Goal: Find specific page/section: Find specific page/section

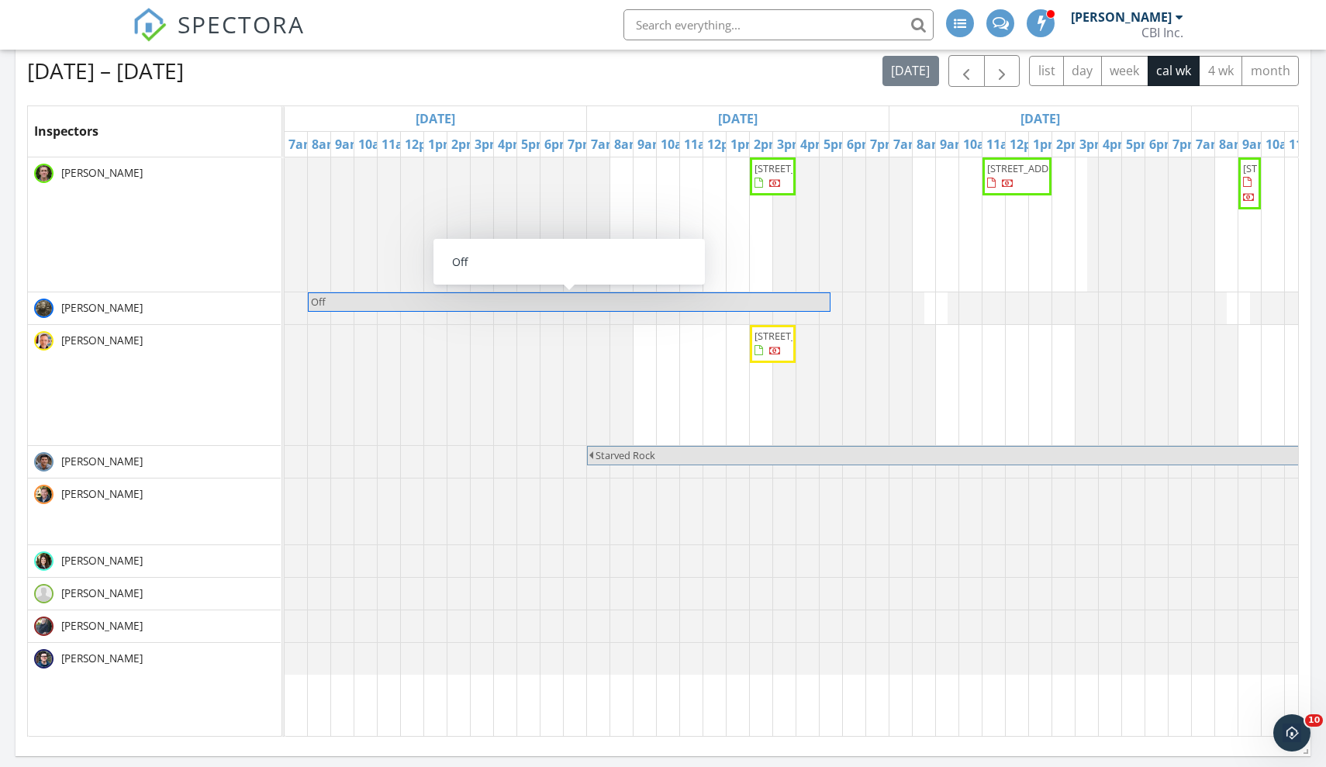
scroll to position [1761, 1327]
click at [676, 34] on input "text" at bounding box center [779, 24] width 310 height 31
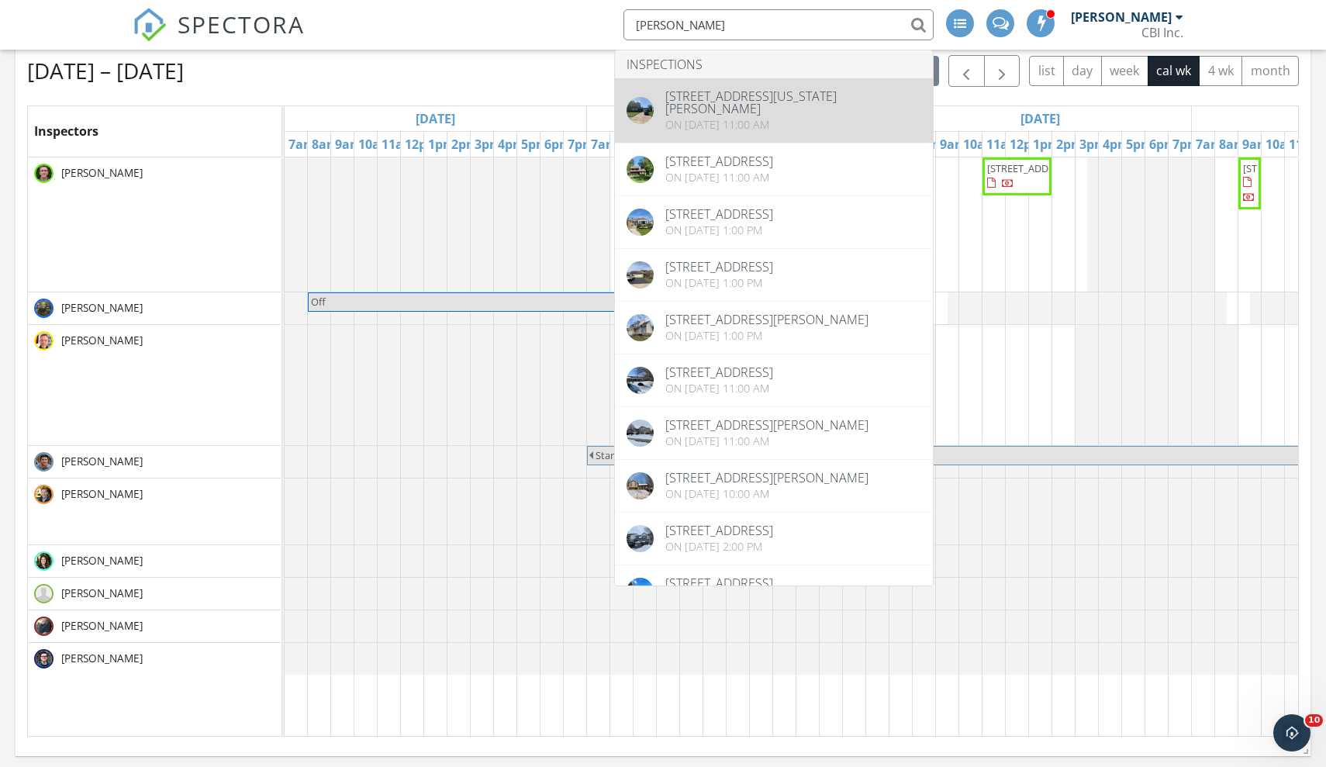
type input "Austin York"
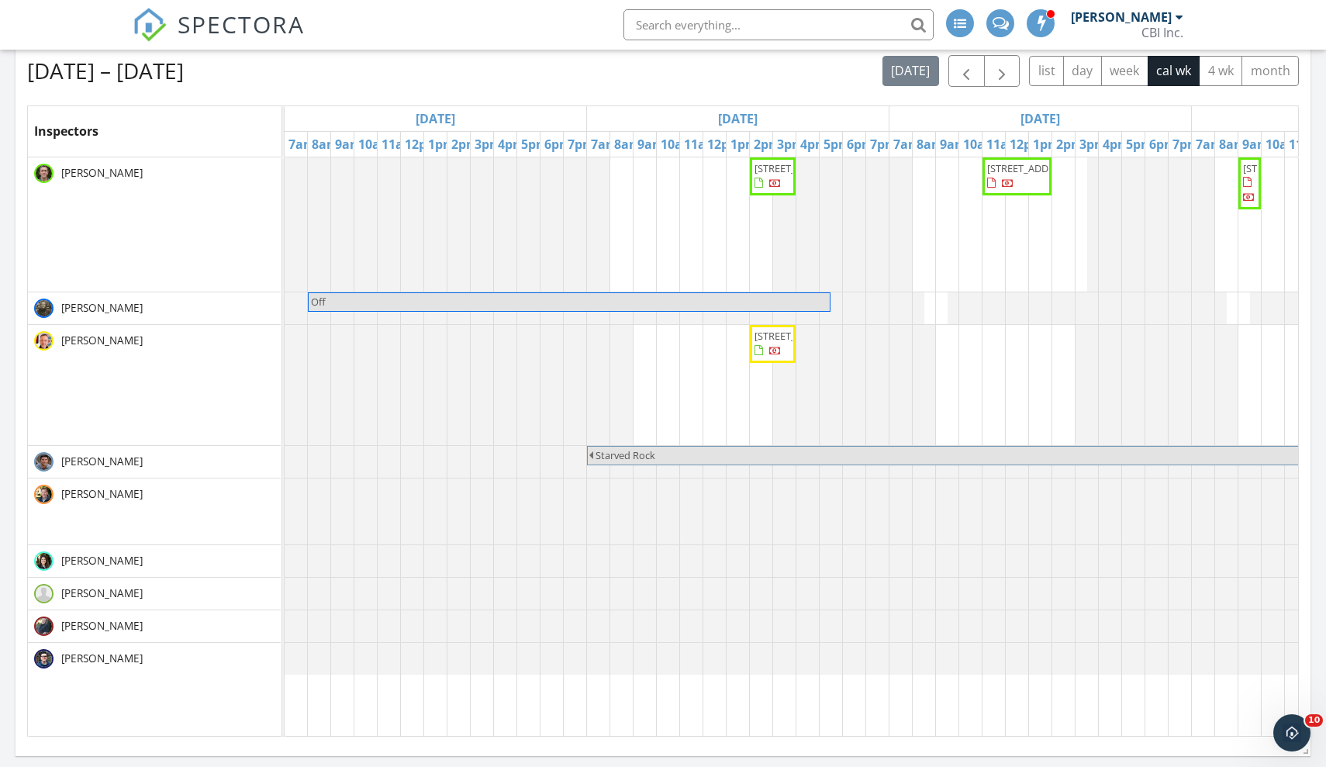
click at [762, 16] on input "text" at bounding box center [779, 24] width 310 height 31
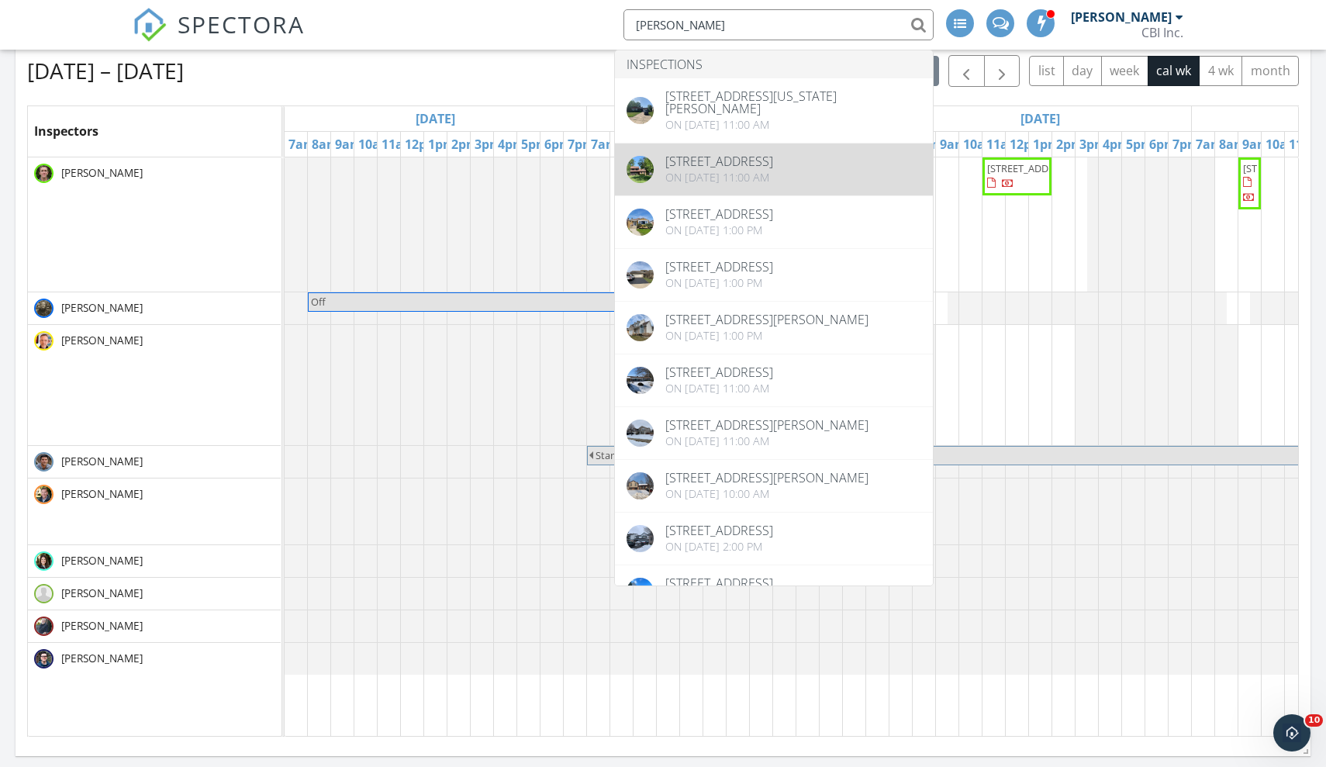
type input "Austin York"
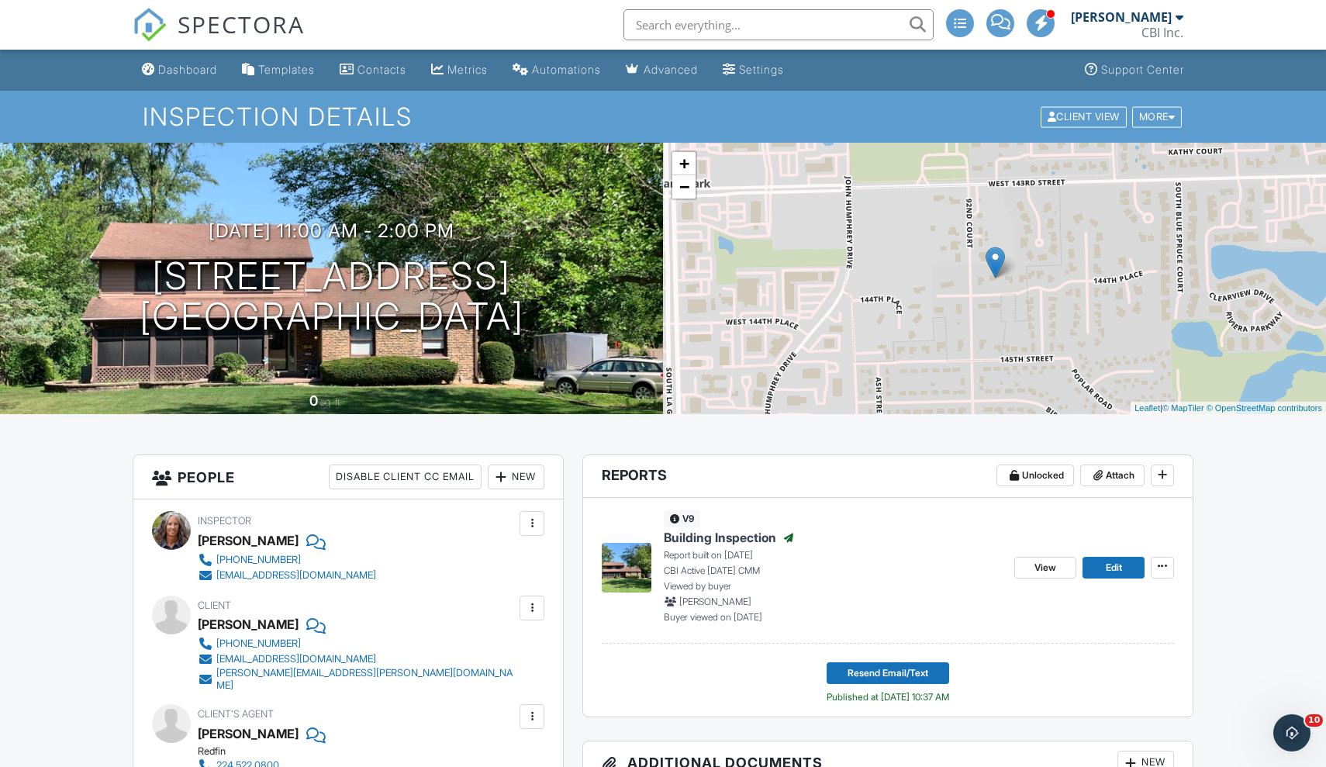
click at [655, 19] on input "text" at bounding box center [779, 24] width 310 height 31
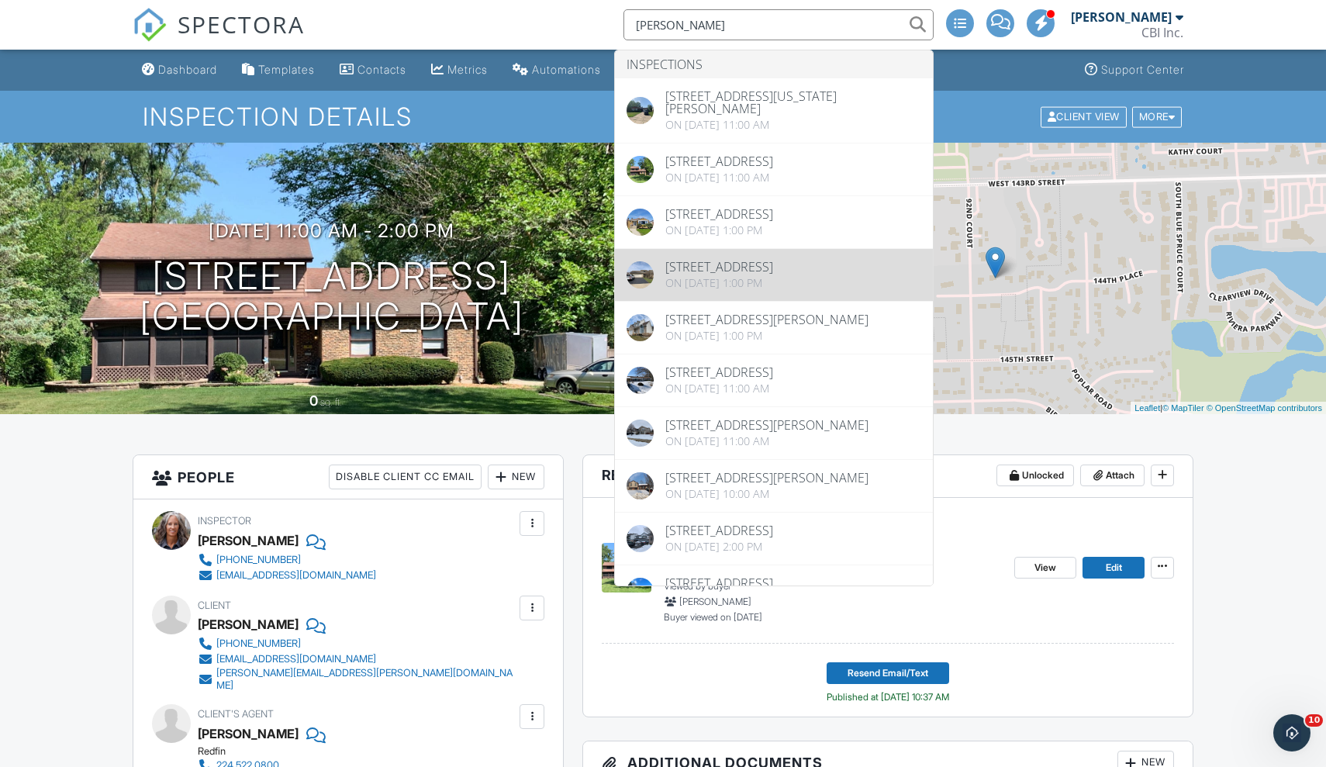
type input "Austin York"
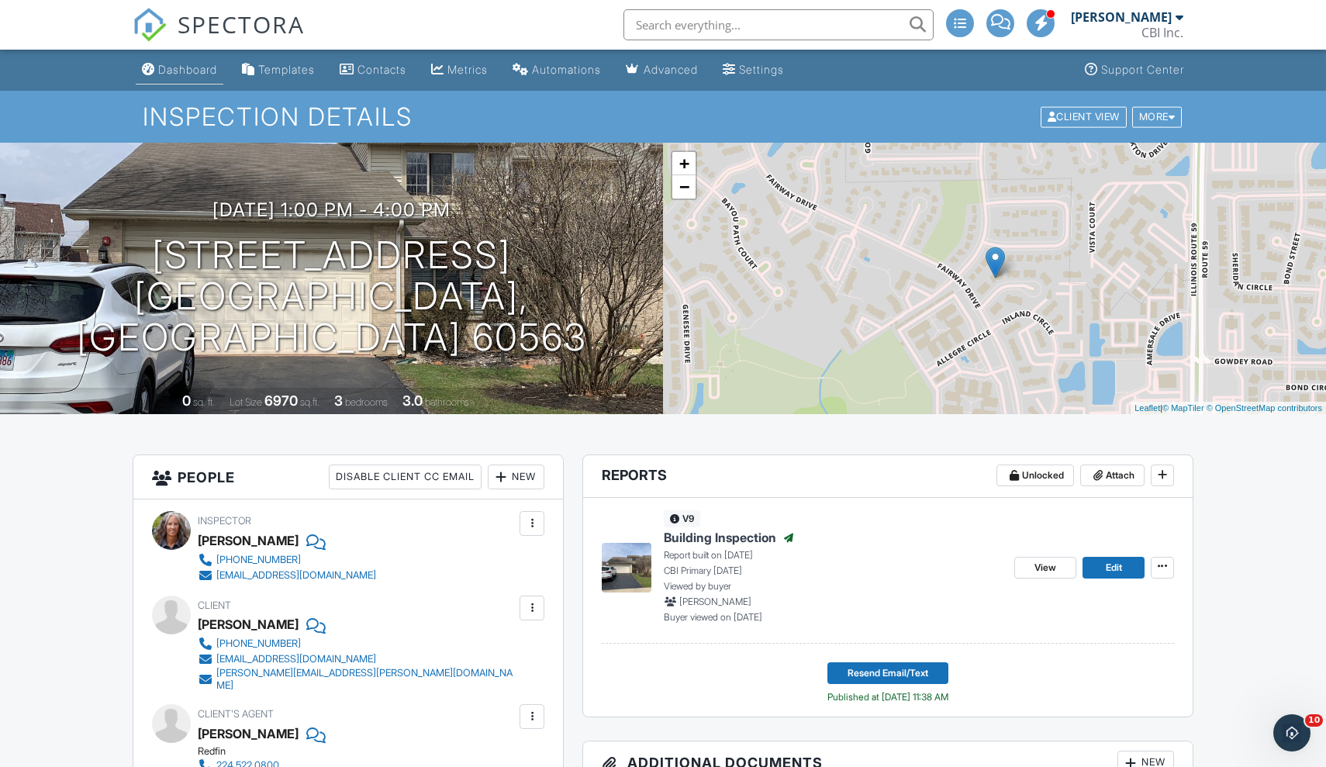
click at [198, 62] on link "Dashboard" at bounding box center [180, 70] width 88 height 29
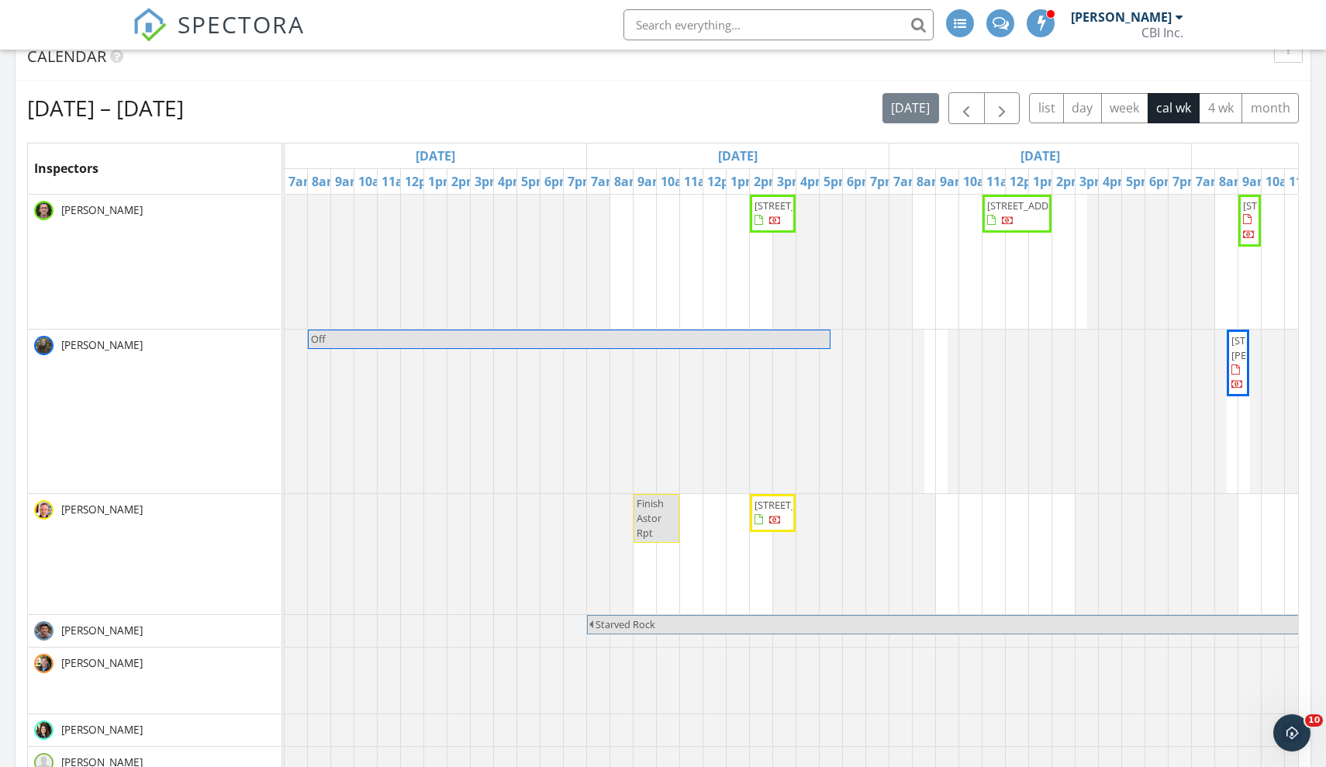
scroll to position [648, 0]
click at [970, 110] on span "button" at bounding box center [966, 109] width 19 height 19
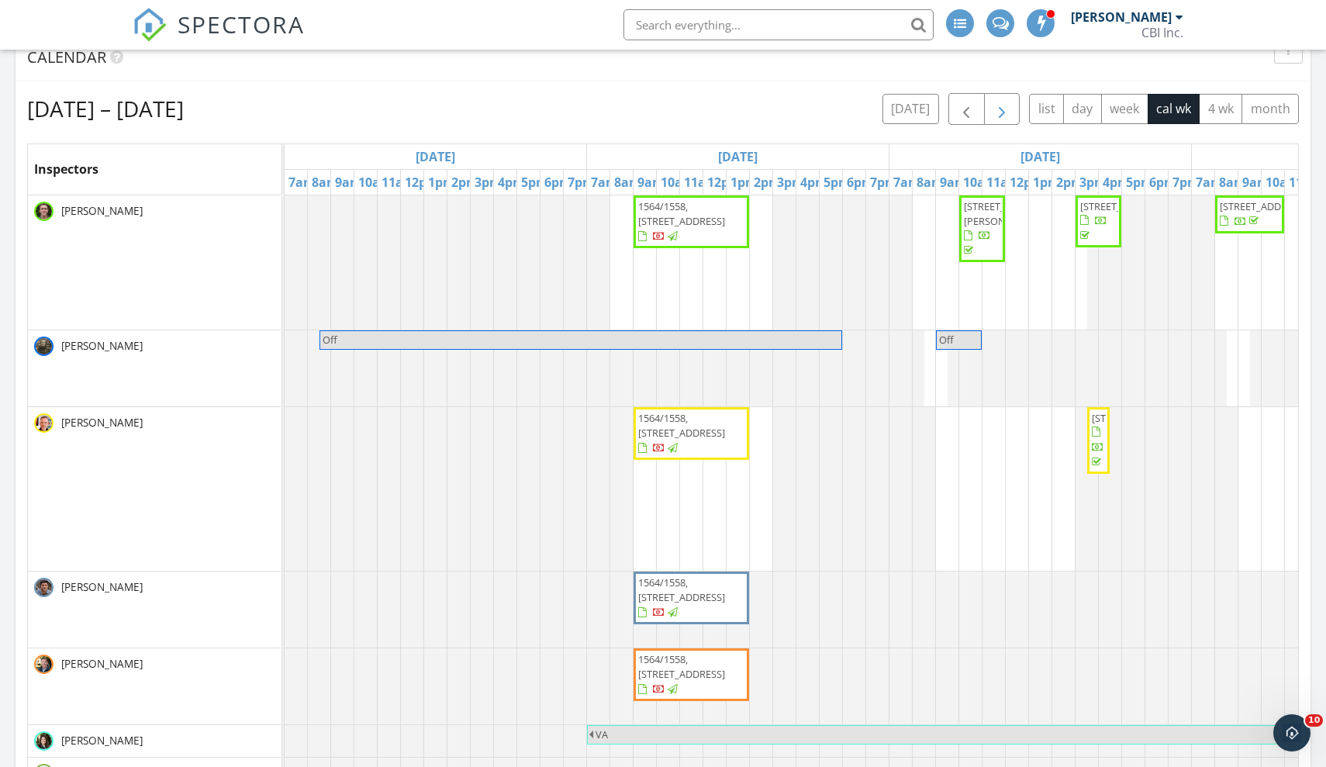
click at [1004, 112] on span "button" at bounding box center [1002, 109] width 19 height 19
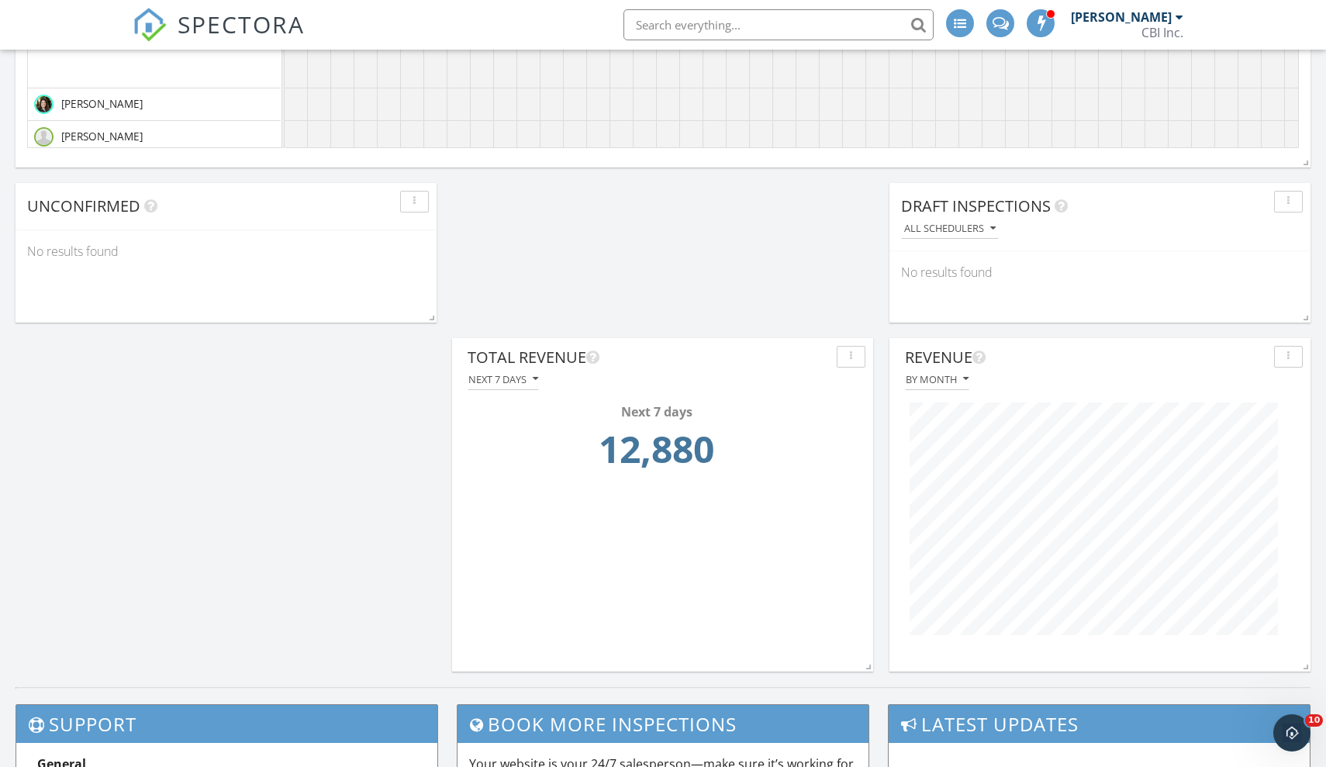
scroll to position [1273, 0]
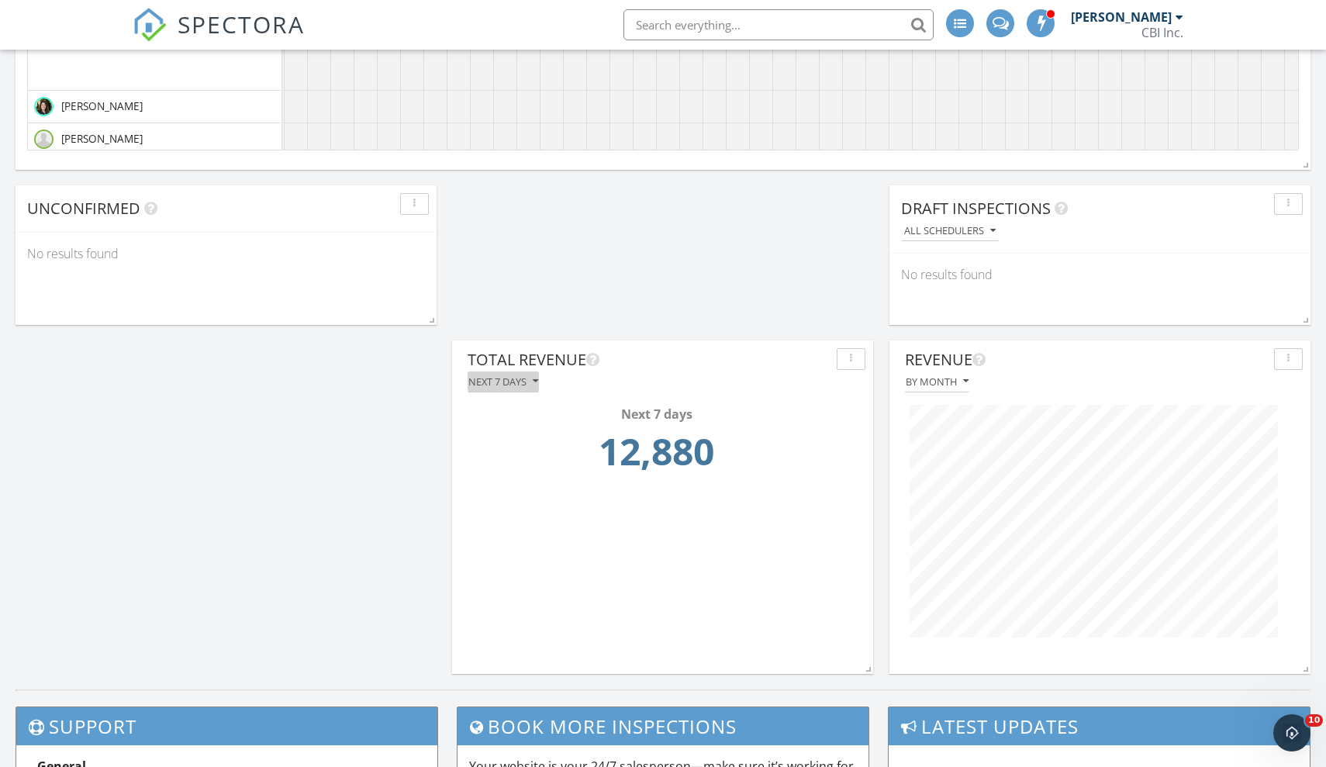
click at [486, 378] on div "Next 7 days" at bounding box center [503, 381] width 70 height 11
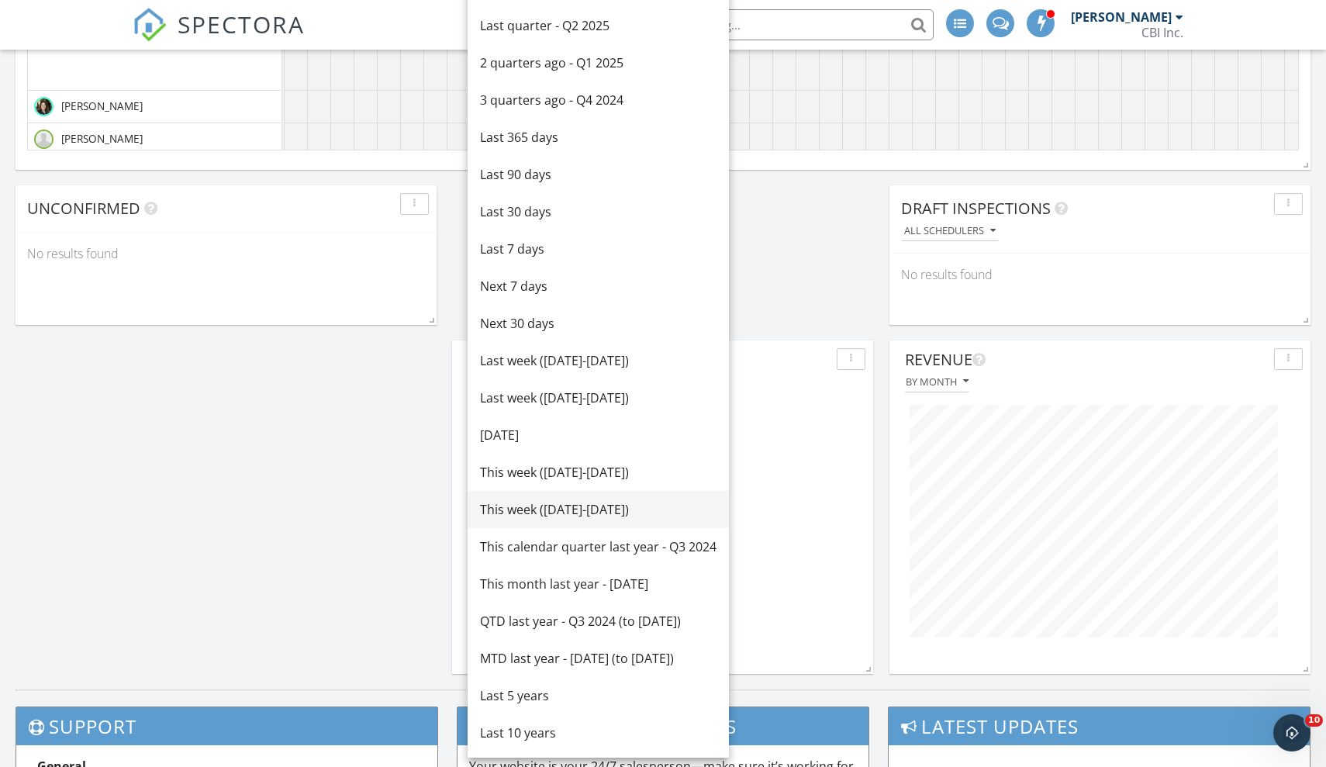
click at [520, 511] on div "This week ([DATE]-[DATE])" at bounding box center [598, 509] width 237 height 19
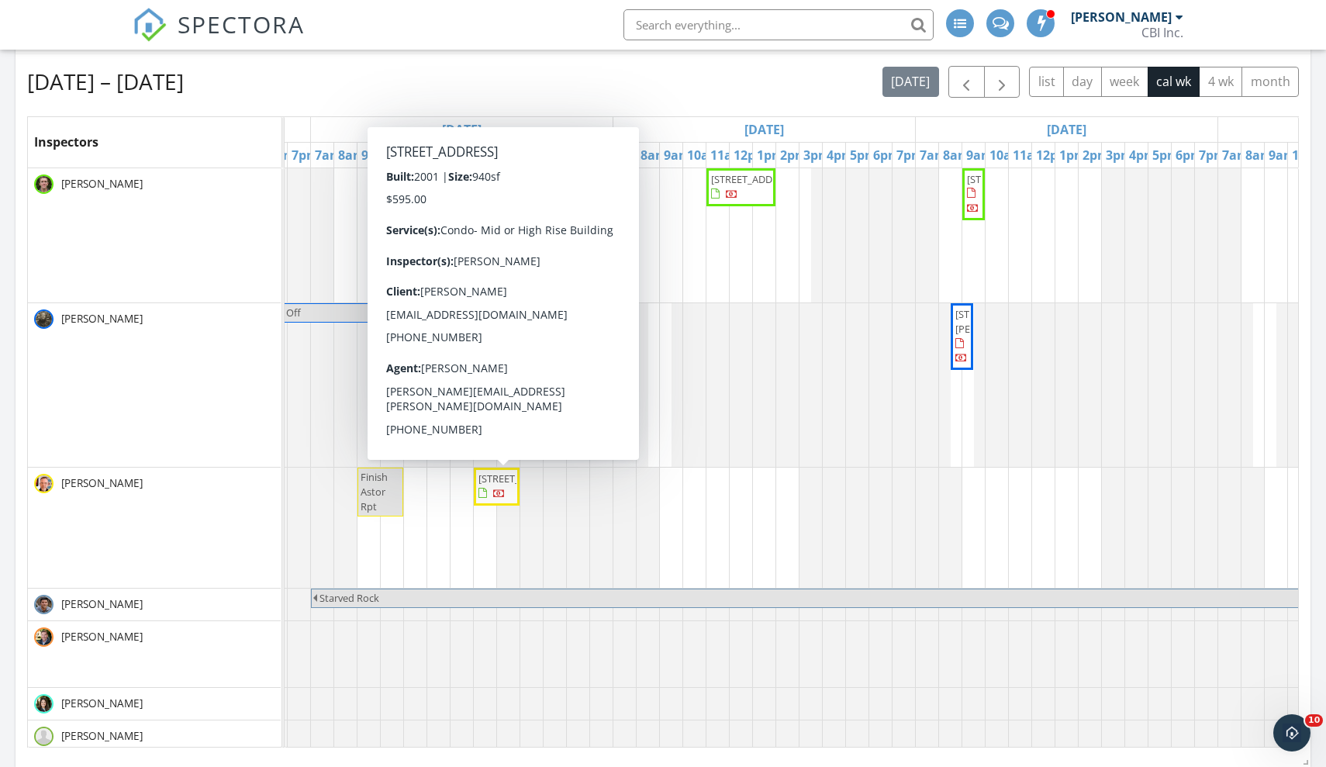
scroll to position [0, 287]
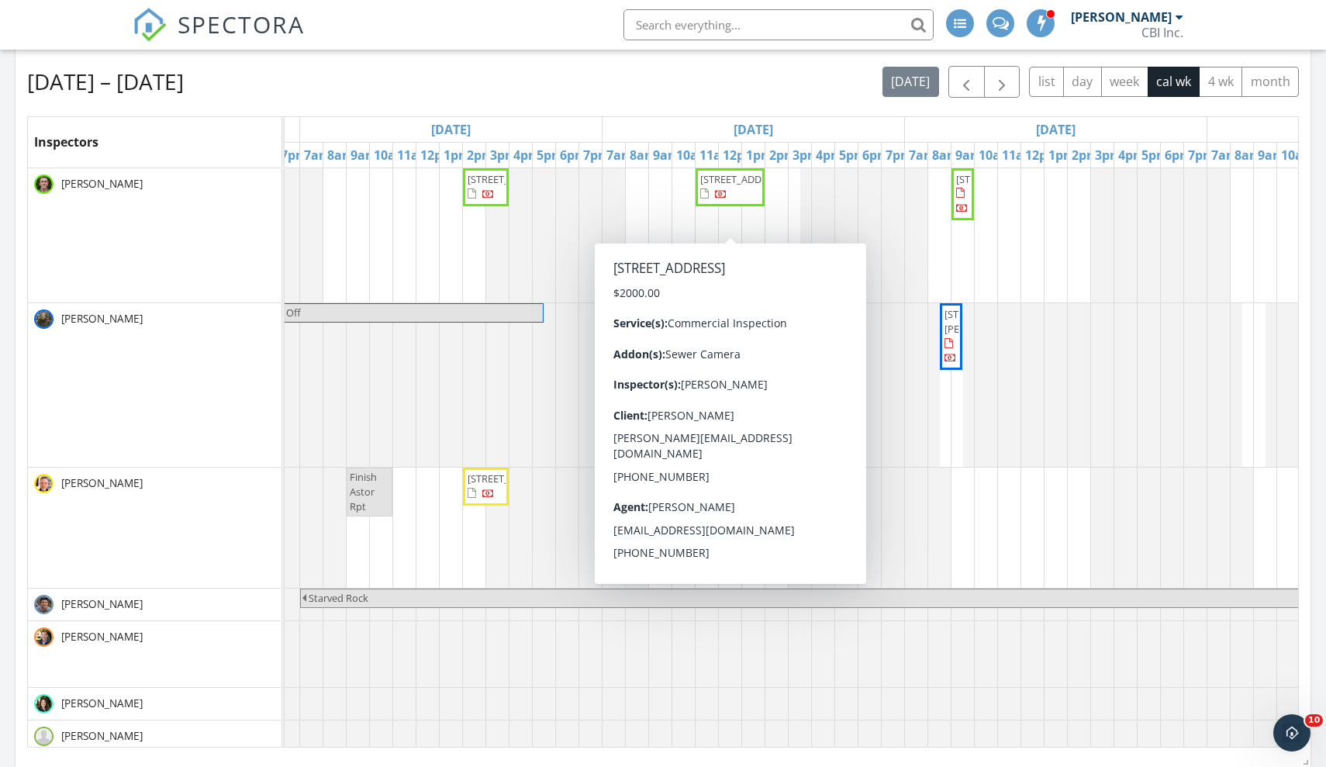
click at [739, 67] on div "[DATE] – [DATE] [DATE] list day week cal wk 4 wk month" at bounding box center [663, 82] width 1272 height 32
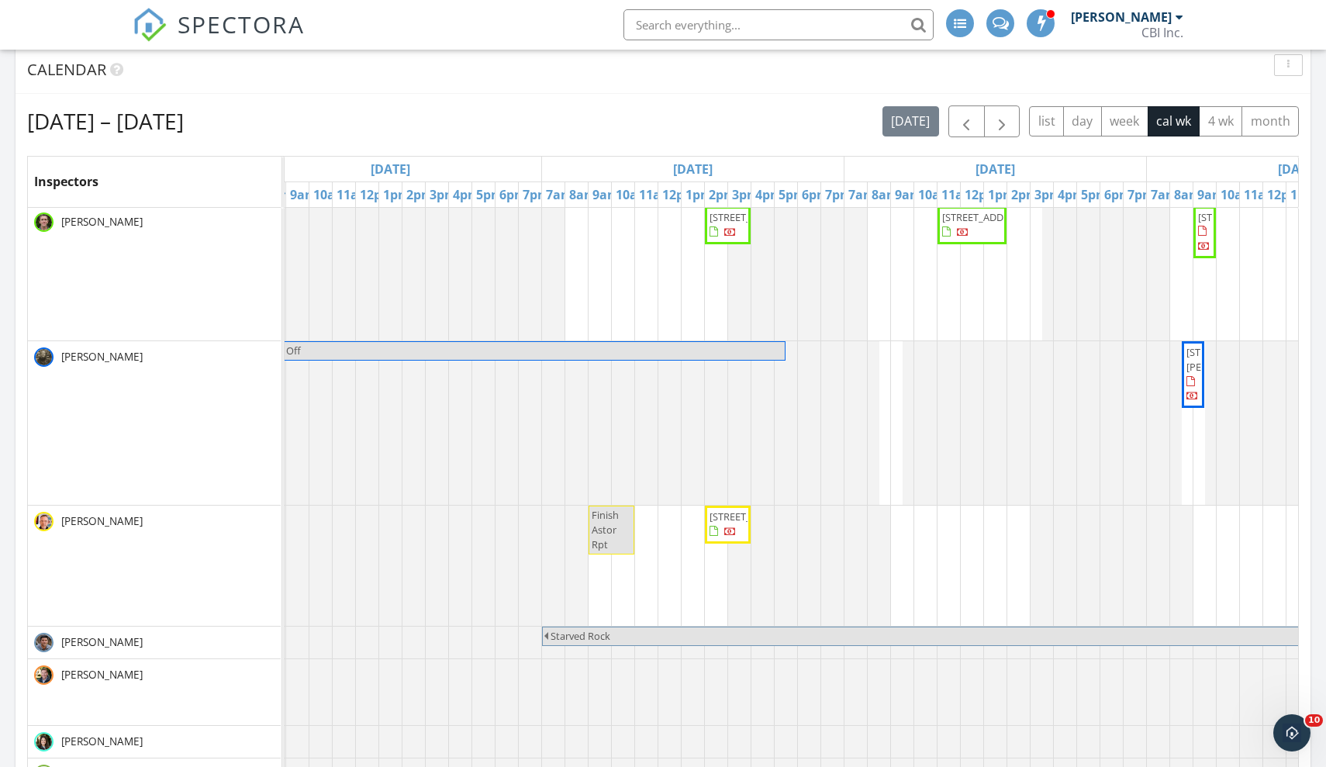
scroll to position [2, 22]
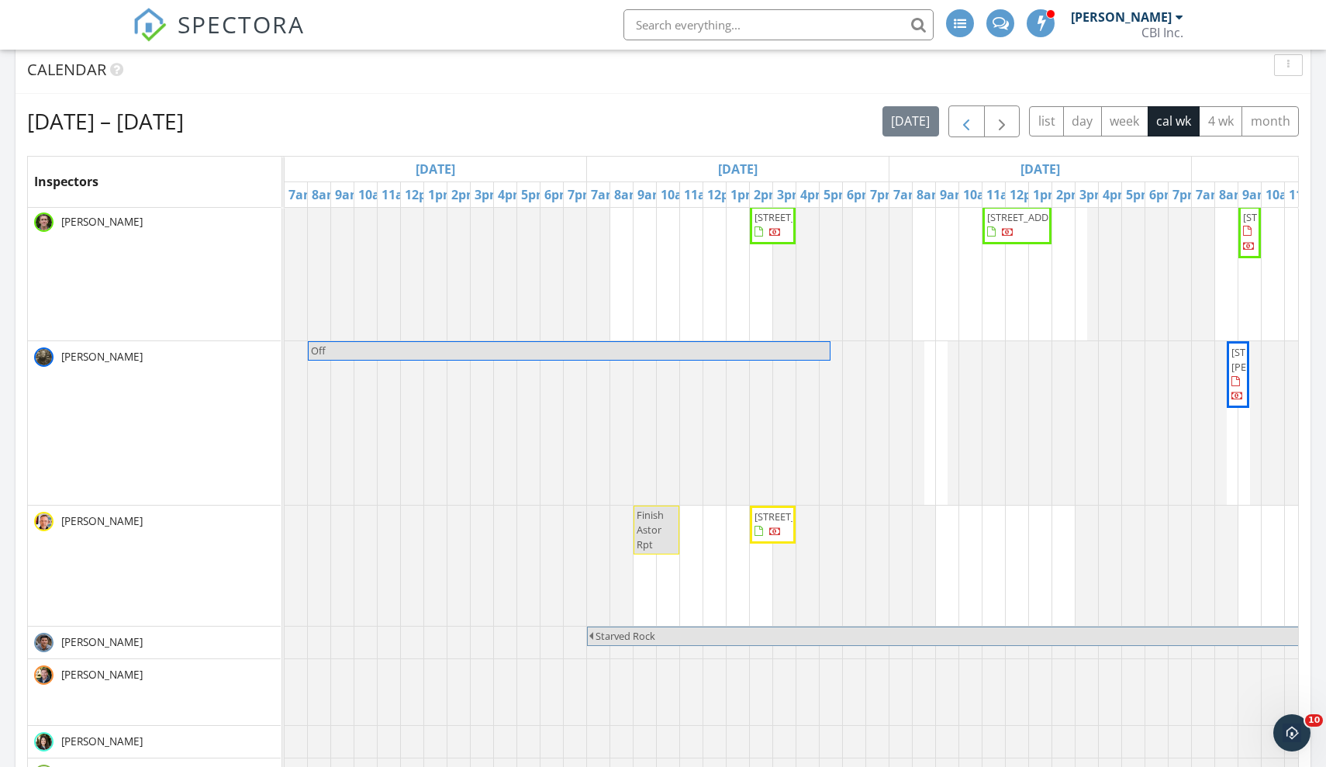
click at [973, 118] on span "button" at bounding box center [966, 121] width 19 height 19
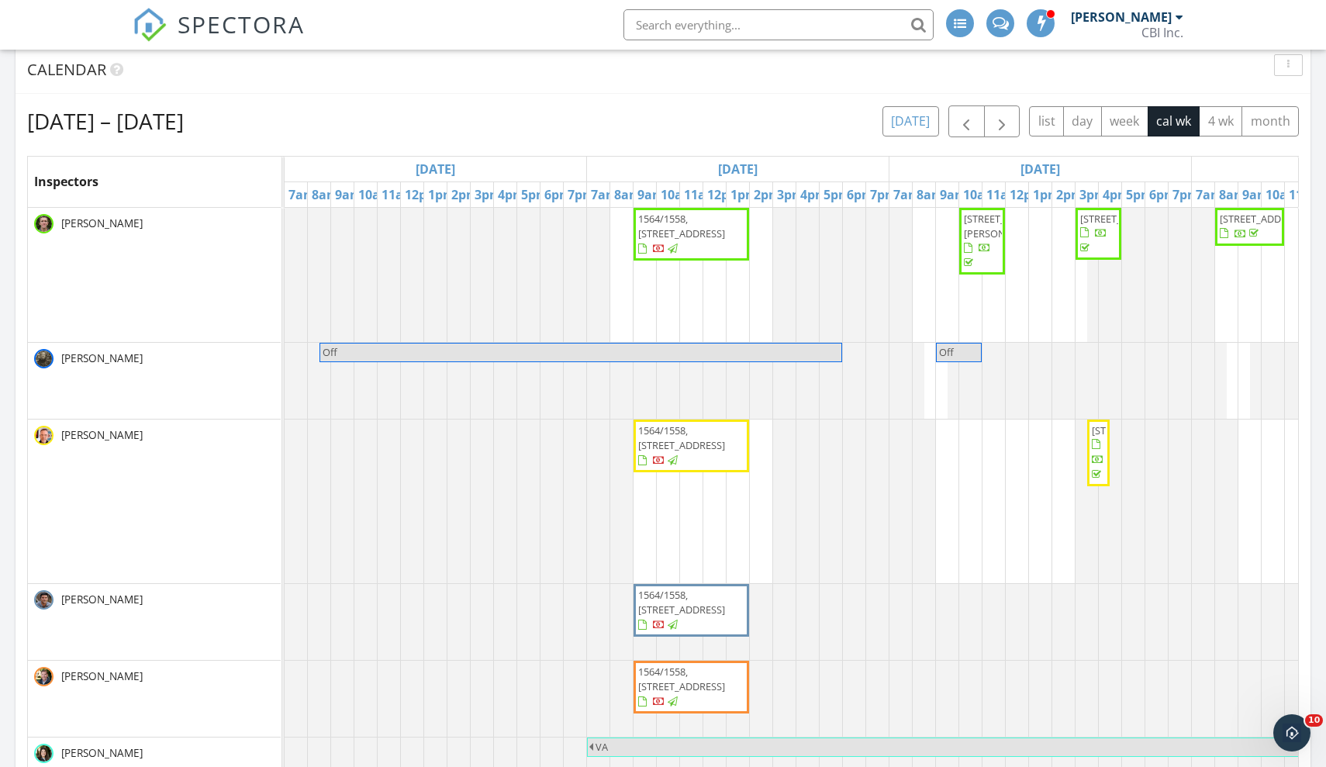
click at [928, 123] on button "[DATE]" at bounding box center [911, 121] width 57 height 30
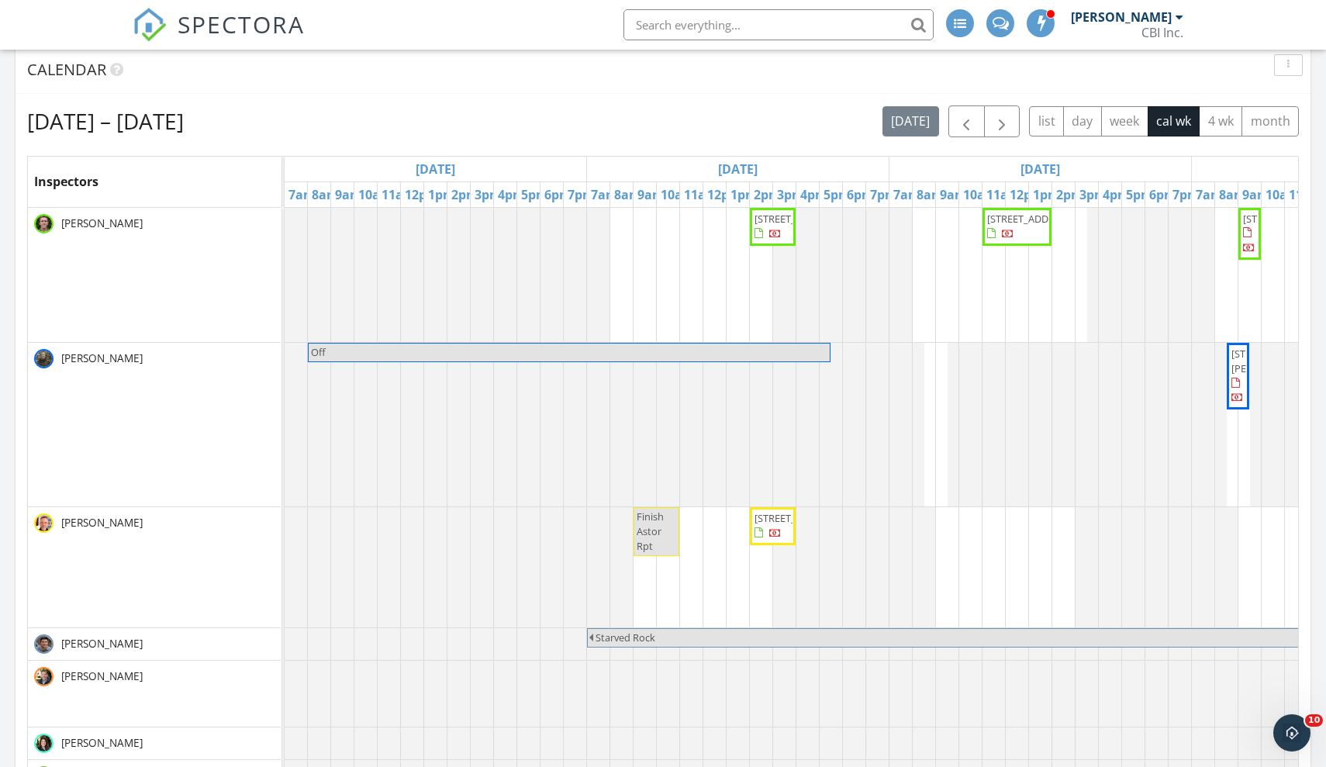
scroll to position [0, 0]
